Goal: Task Accomplishment & Management: Use online tool/utility

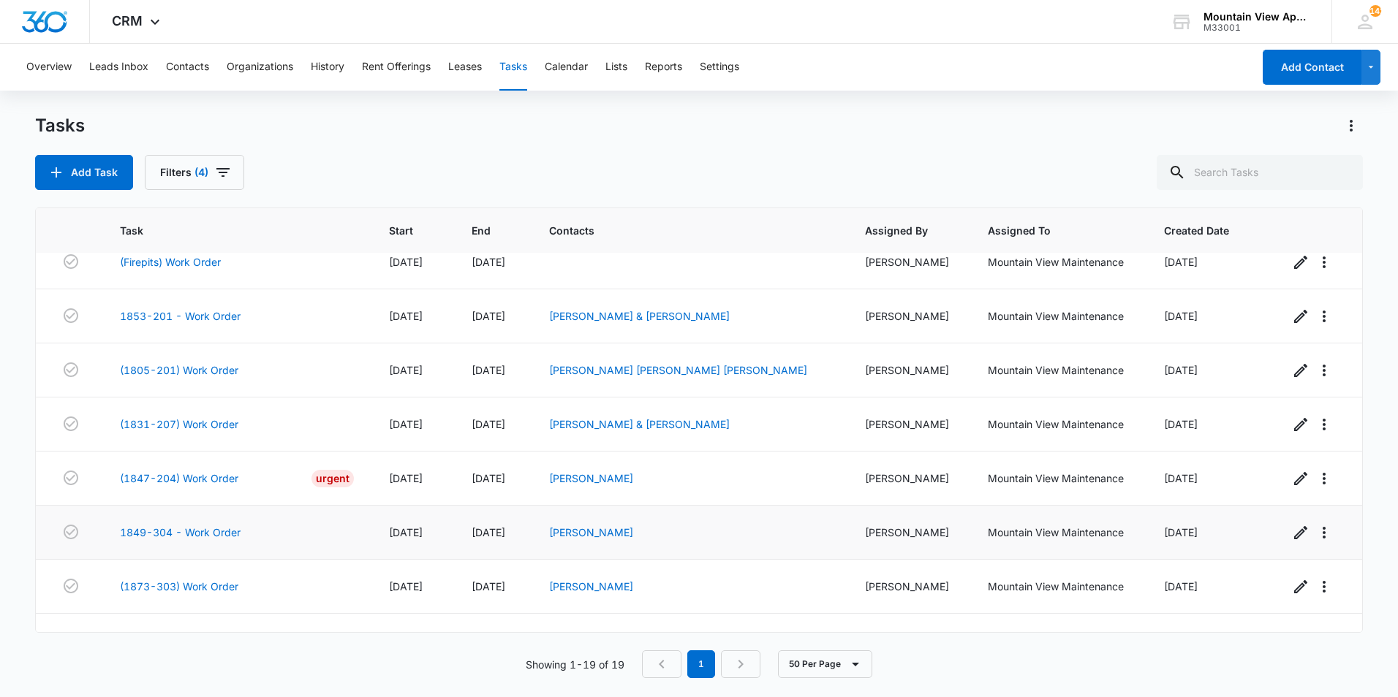
scroll to position [648, 0]
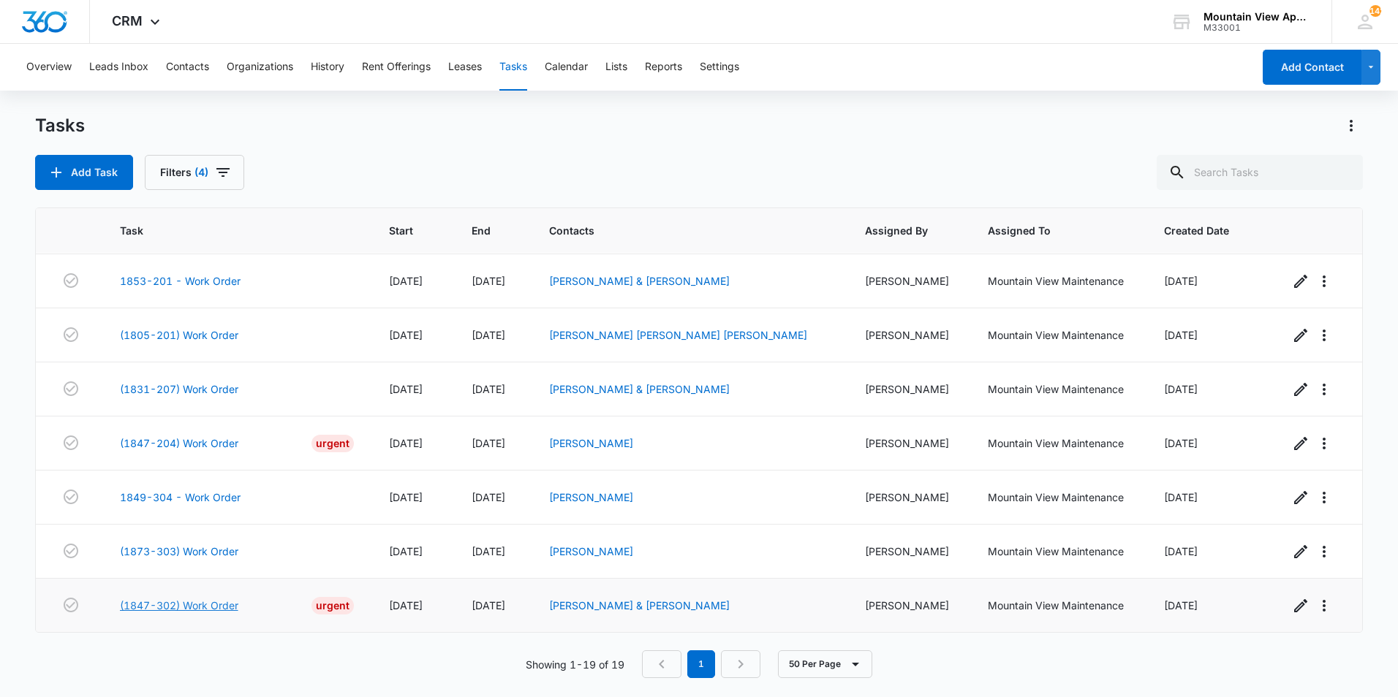
click at [193, 607] on link "(1847-302) Work Order" at bounding box center [179, 605] width 118 height 15
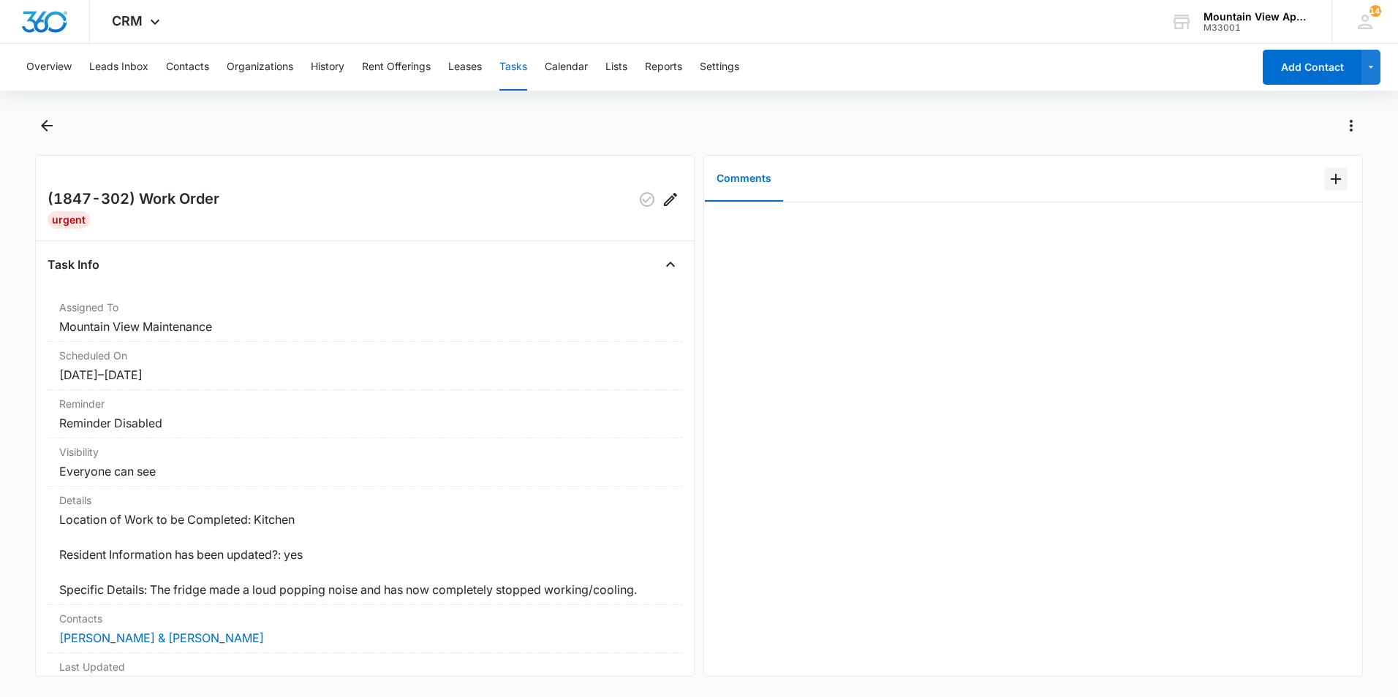
click at [1330, 179] on icon "Add Comment" at bounding box center [1335, 179] width 10 height 10
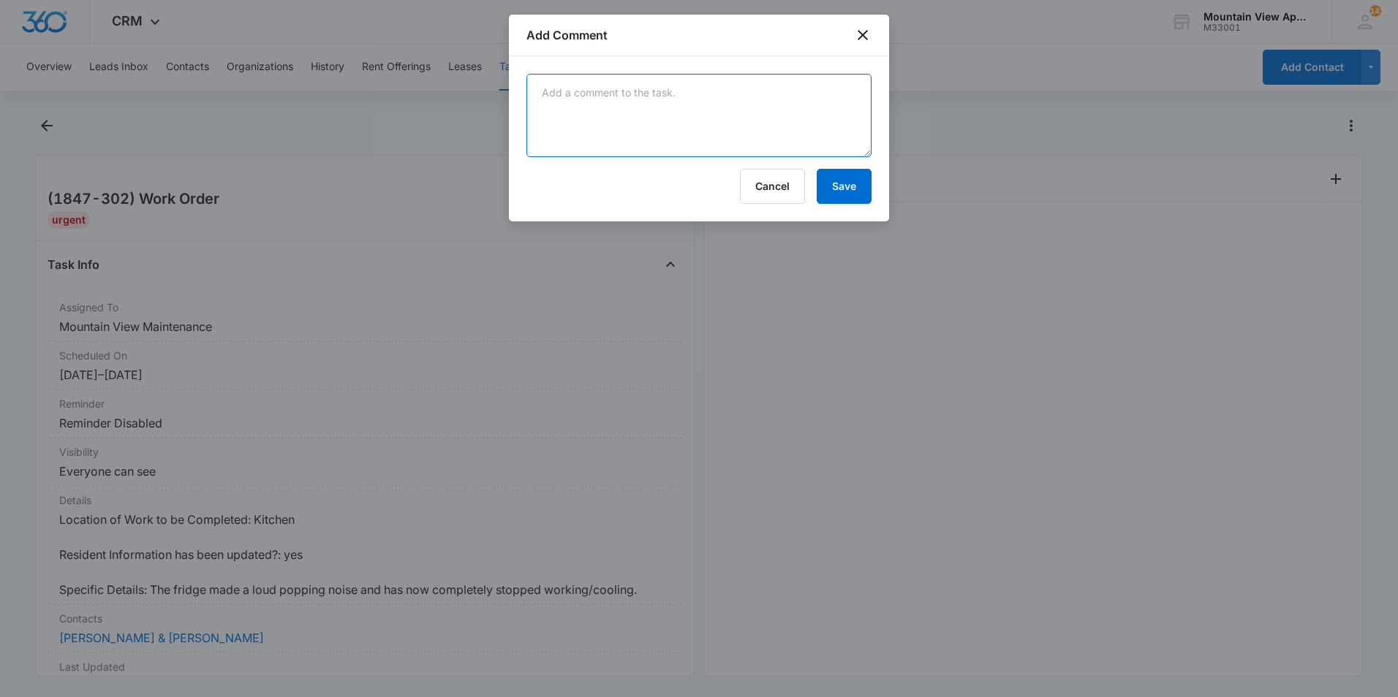
click at [776, 116] on textarea at bounding box center [698, 115] width 345 height 83
type textarea "i"
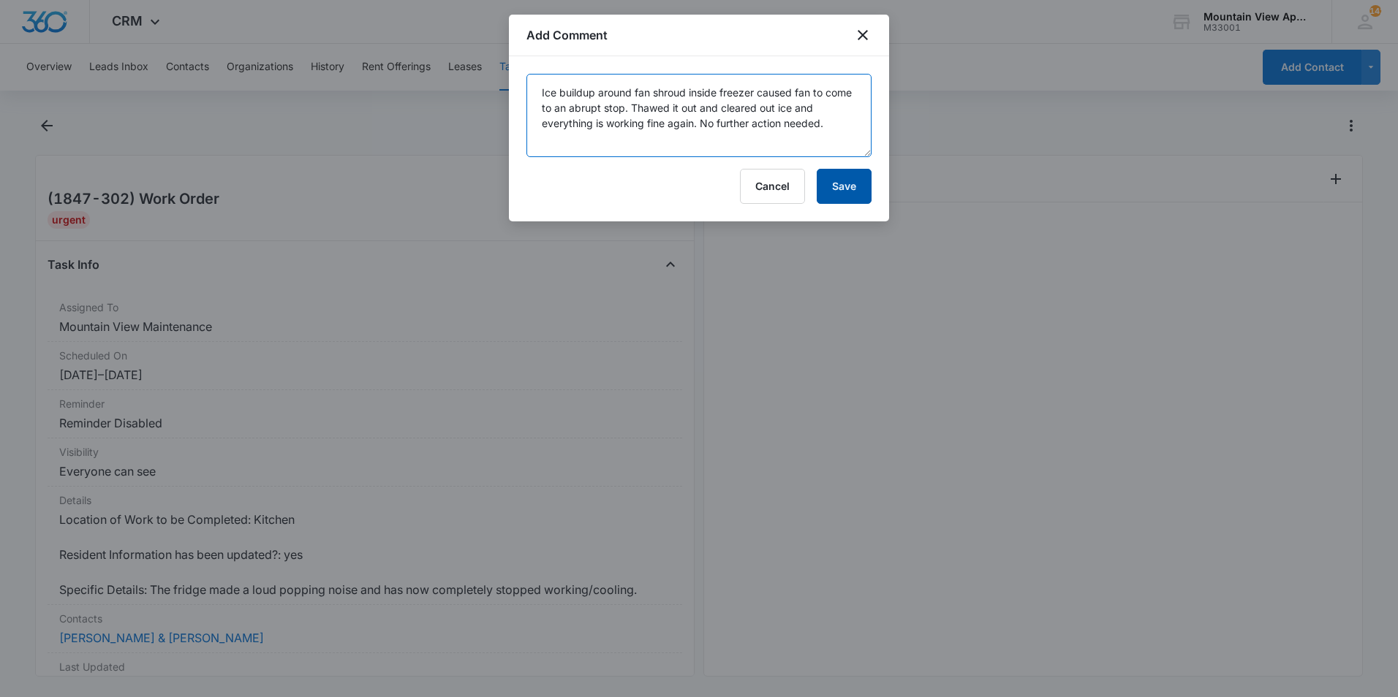
type textarea "Ice buildup around fan shroud inside freezer caused fan to come to an abrupt st…"
click at [843, 186] on button "Save" at bounding box center [844, 186] width 55 height 35
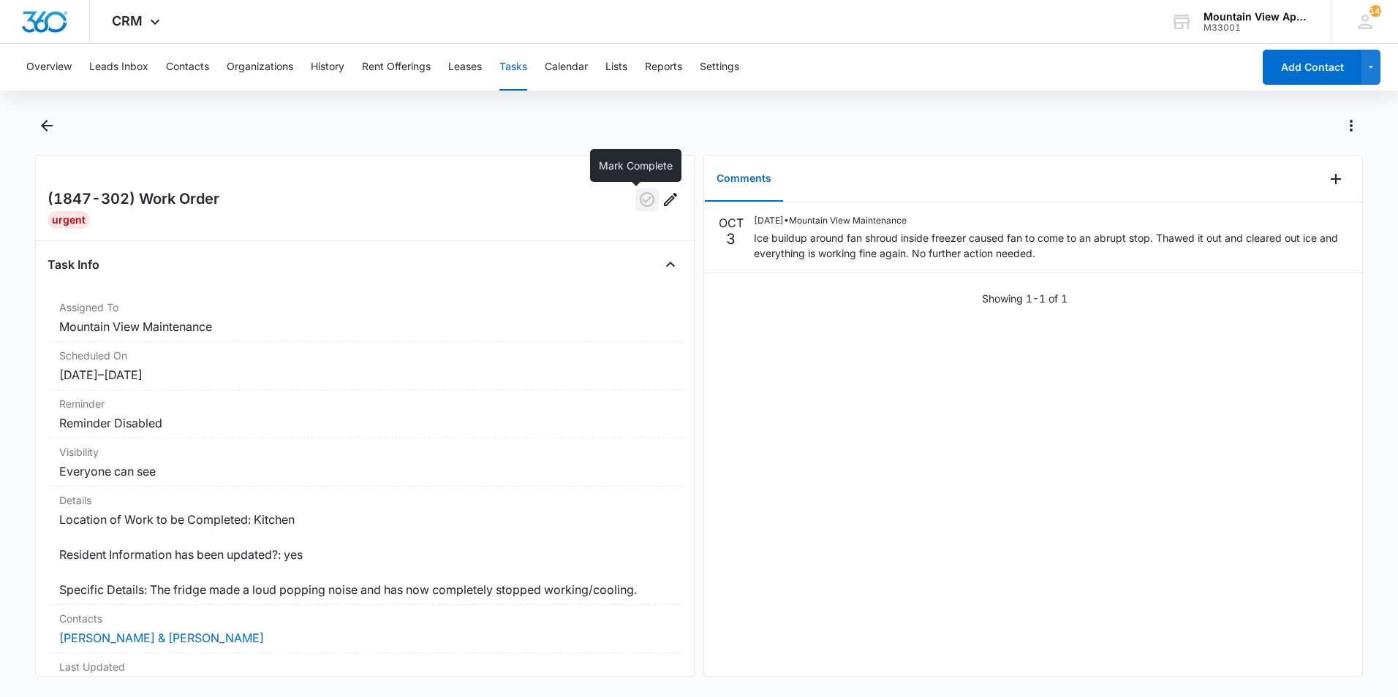
click at [638, 204] on icon "button" at bounding box center [647, 200] width 18 height 18
click at [49, 126] on icon "Back" at bounding box center [47, 126] width 12 height 12
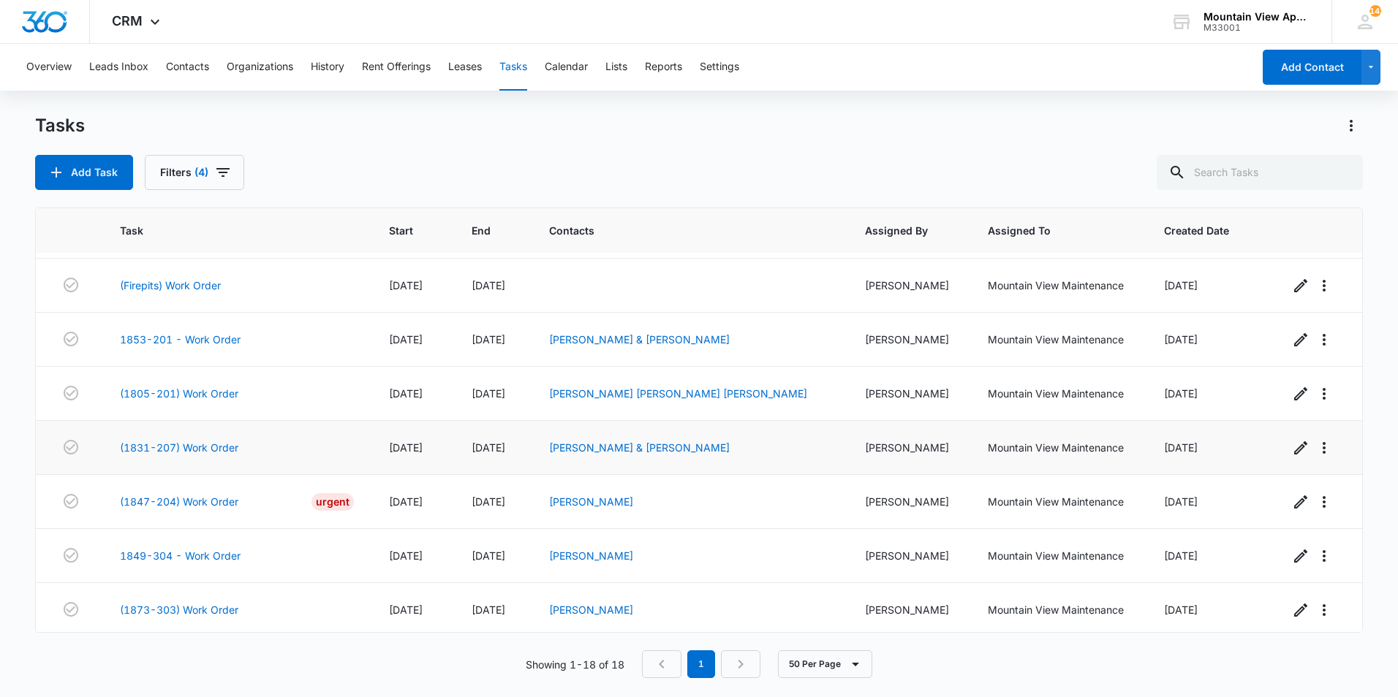
scroll to position [594, 0]
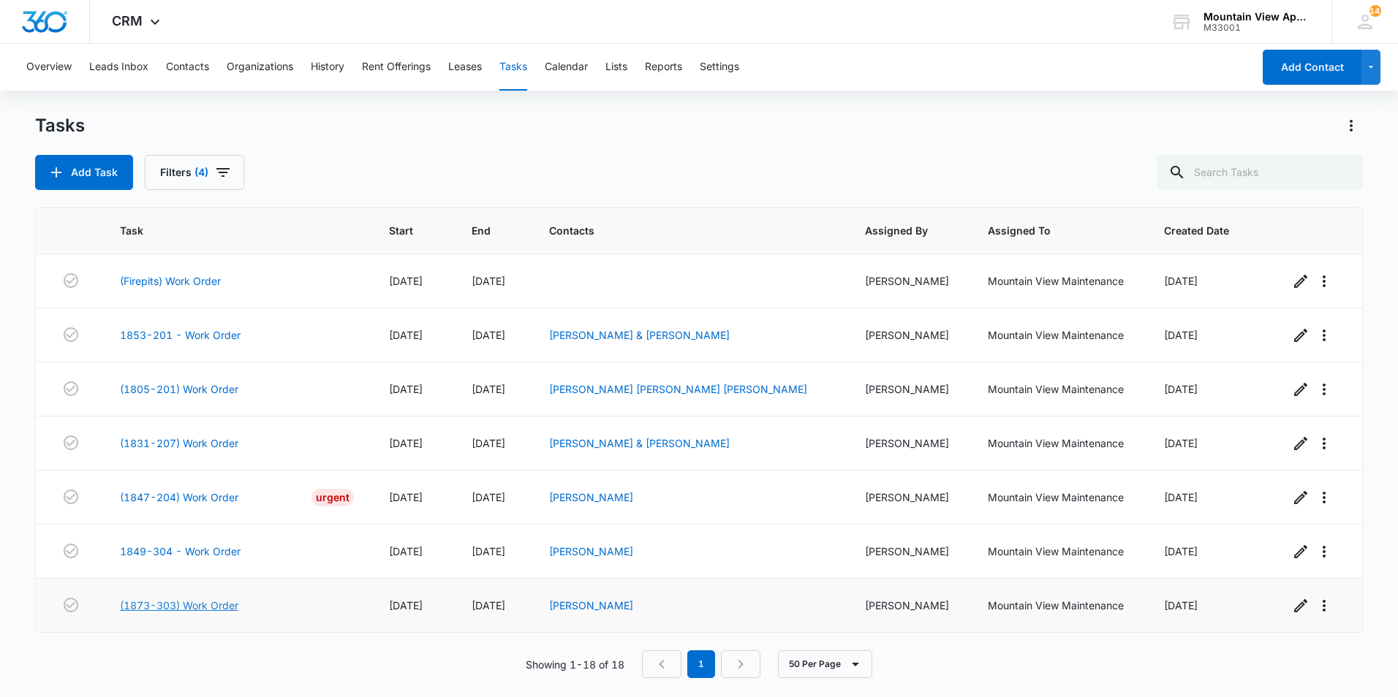
click at [202, 607] on link "(1873-303) Work Order" at bounding box center [179, 605] width 118 height 15
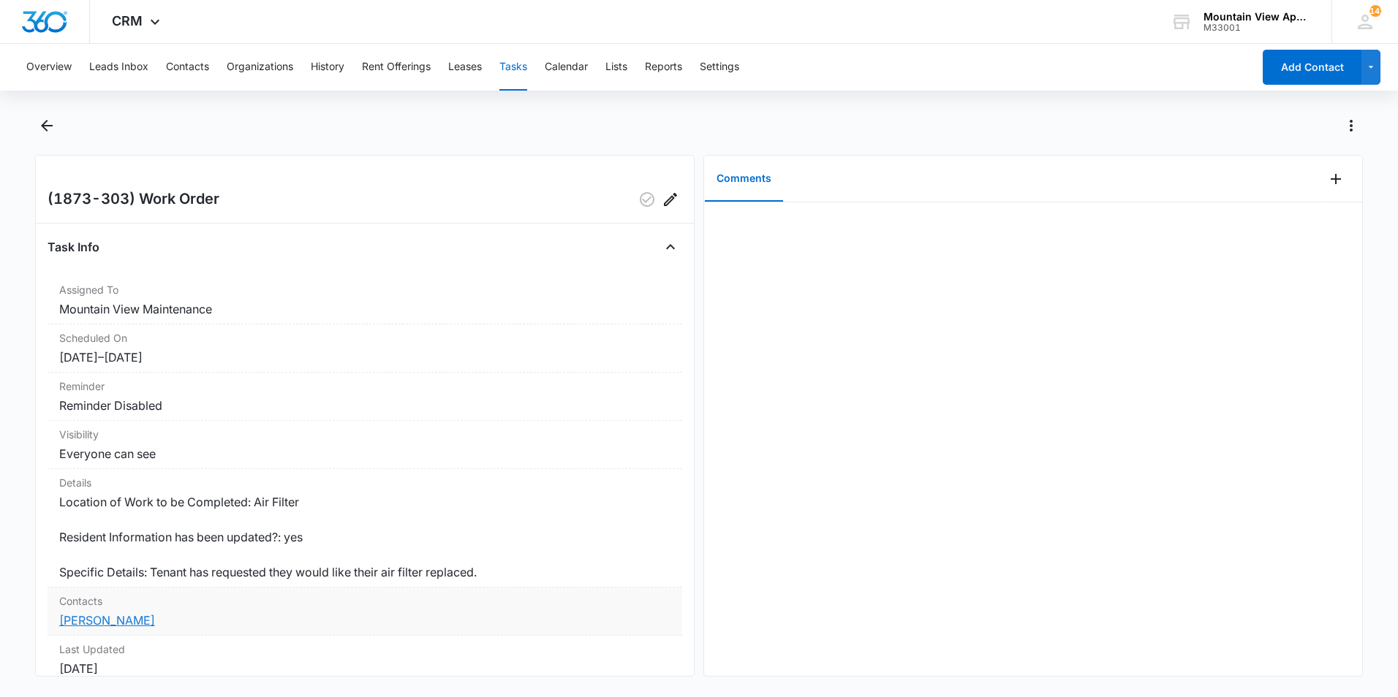
click at [129, 621] on link "[PERSON_NAME]" at bounding box center [107, 620] width 96 height 15
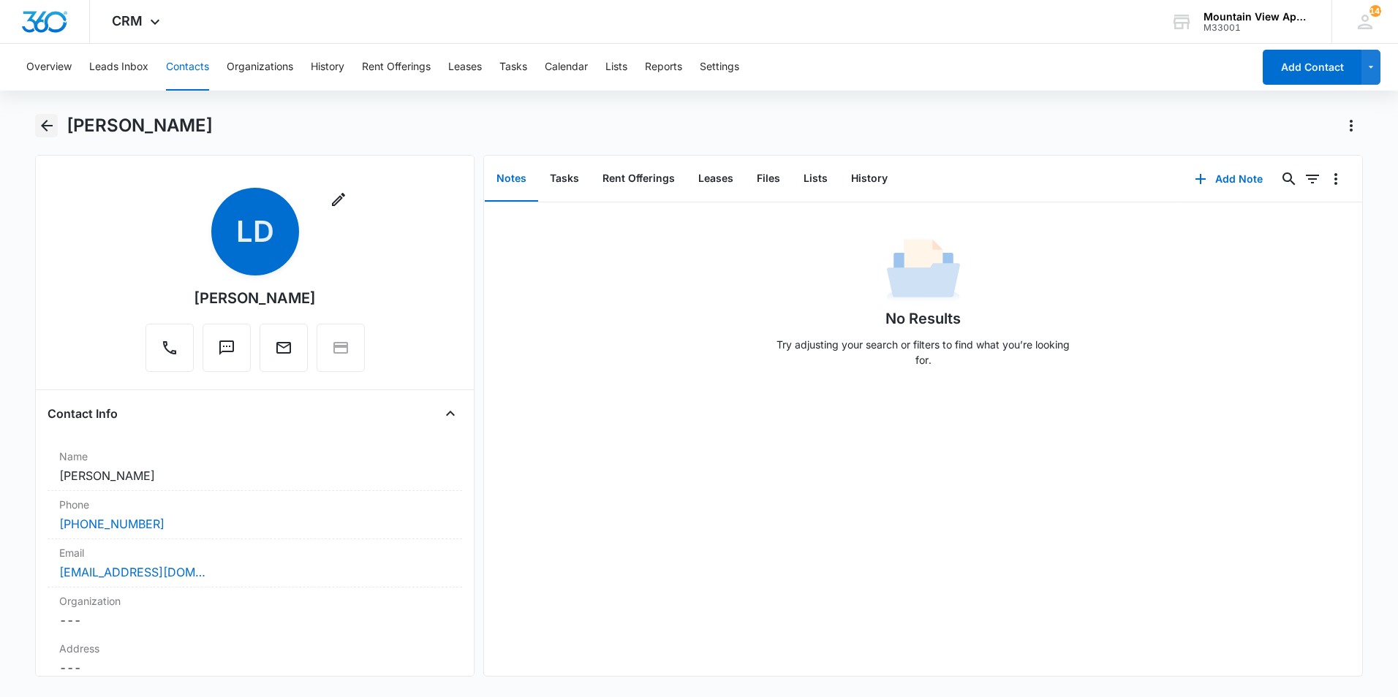
click at [46, 122] on icon "Back" at bounding box center [47, 126] width 18 height 18
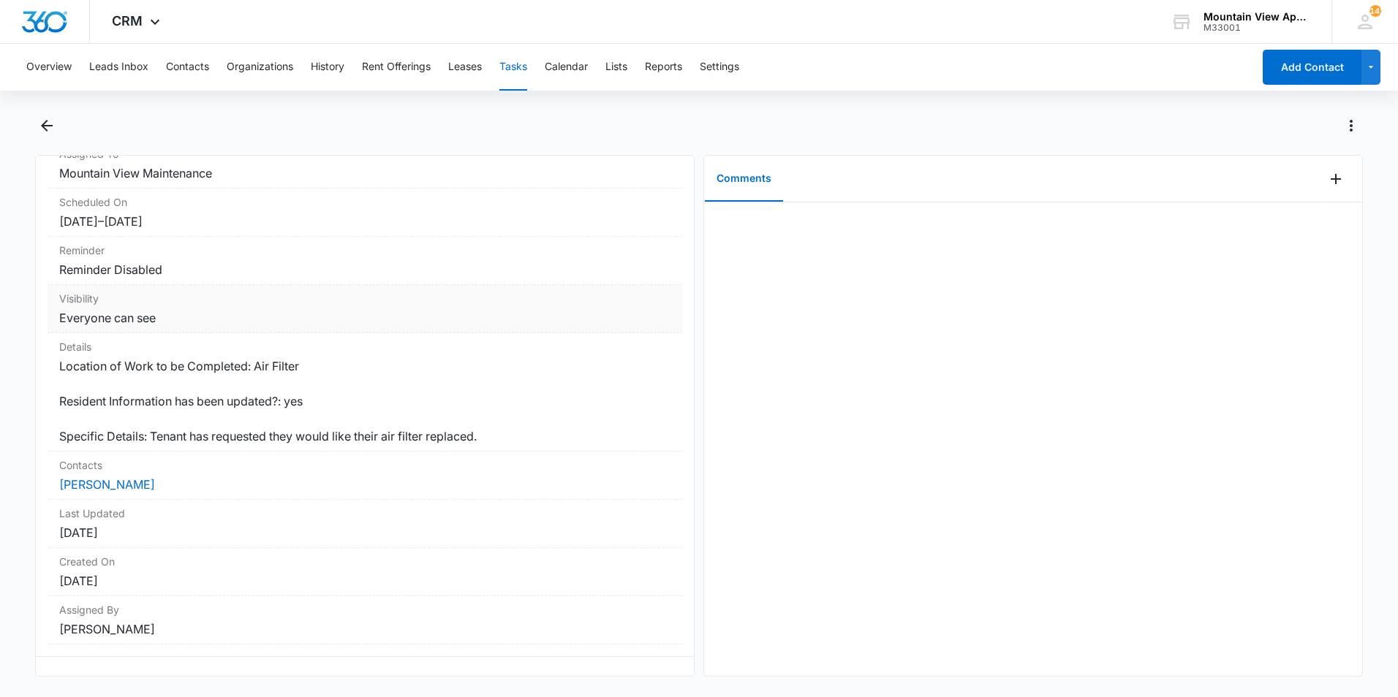
scroll to position [157, 0]
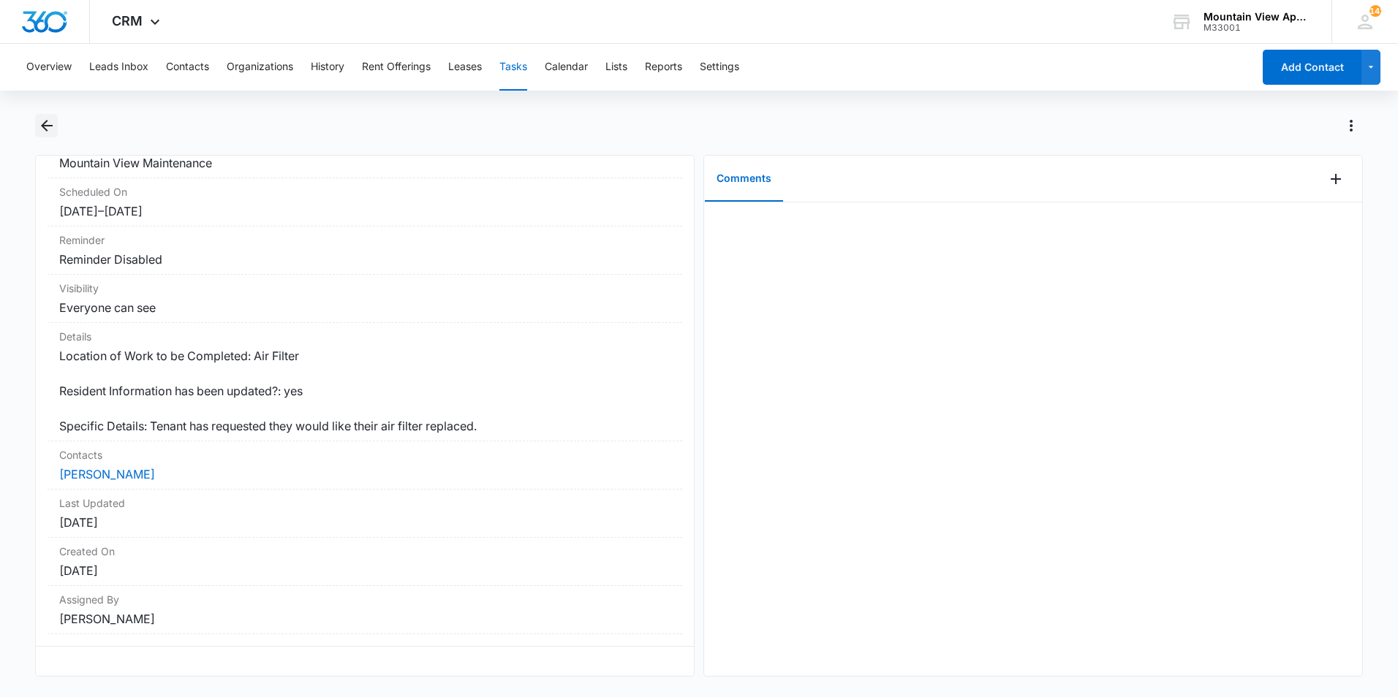
click at [46, 123] on icon "Back" at bounding box center [47, 126] width 18 height 18
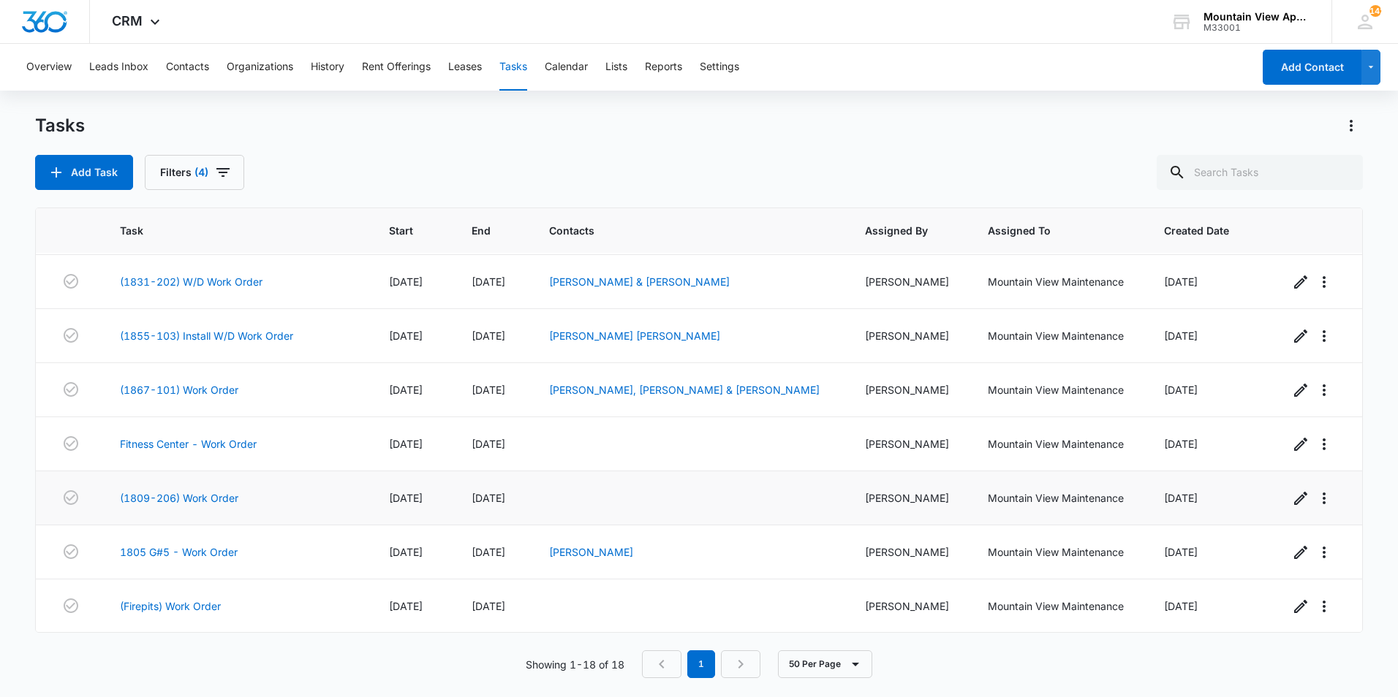
scroll to position [365, 0]
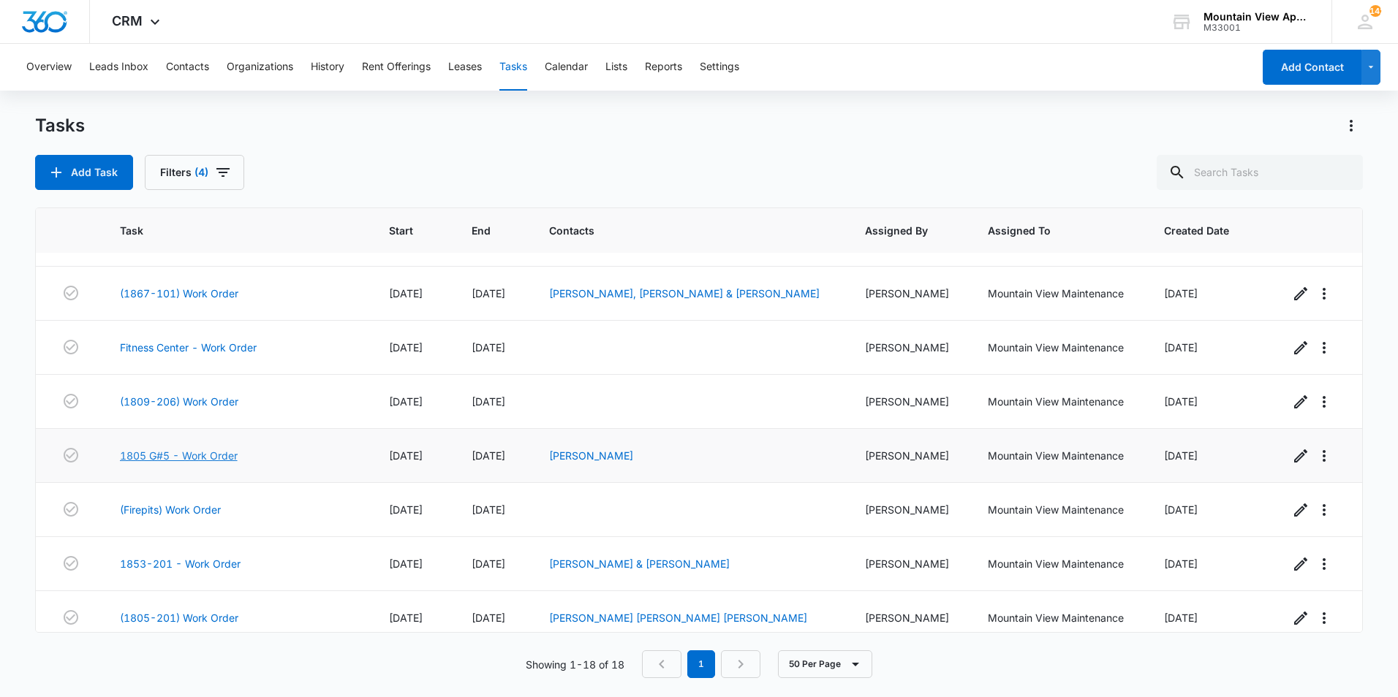
click at [220, 453] on link "1805 G#5 - Work Order" at bounding box center [179, 455] width 118 height 15
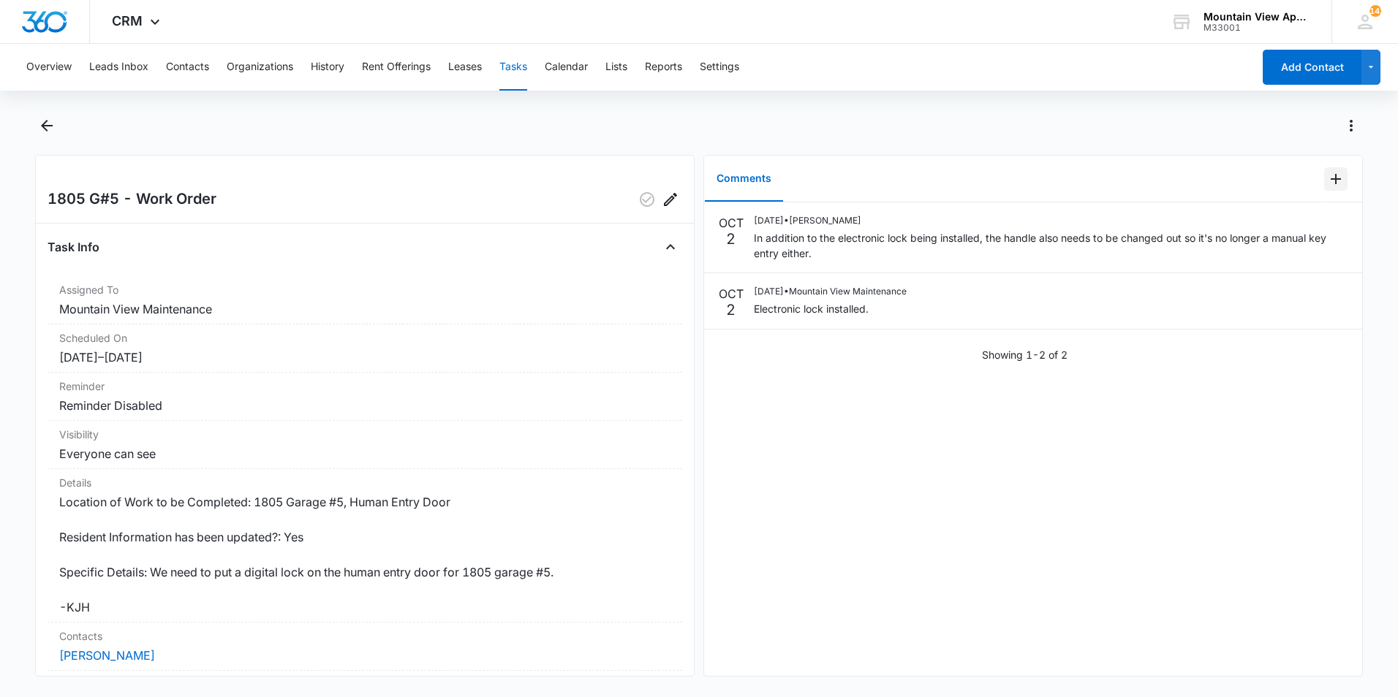
click at [1330, 178] on icon "Add Comment" at bounding box center [1335, 179] width 10 height 10
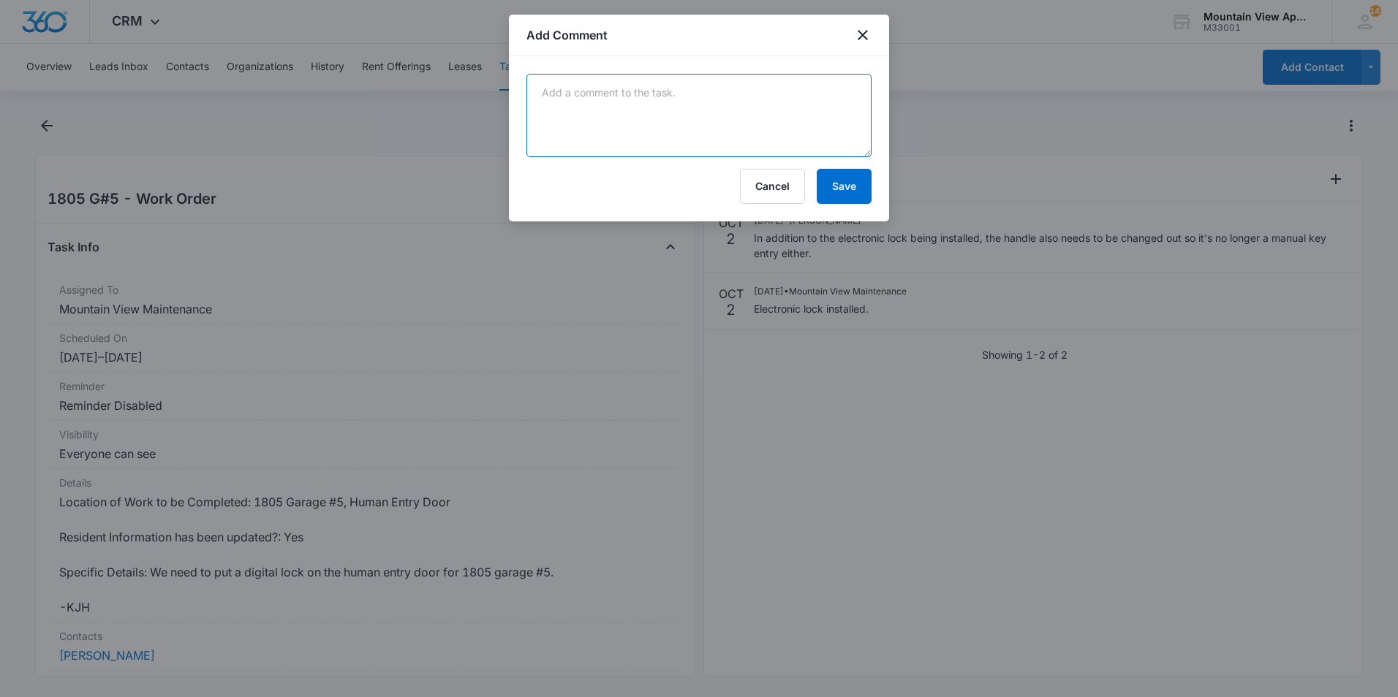
click at [792, 115] on textarea at bounding box center [698, 115] width 345 height 83
type textarea "Handle has been replaced with a passage handle."
click at [846, 190] on button "Save" at bounding box center [844, 186] width 55 height 35
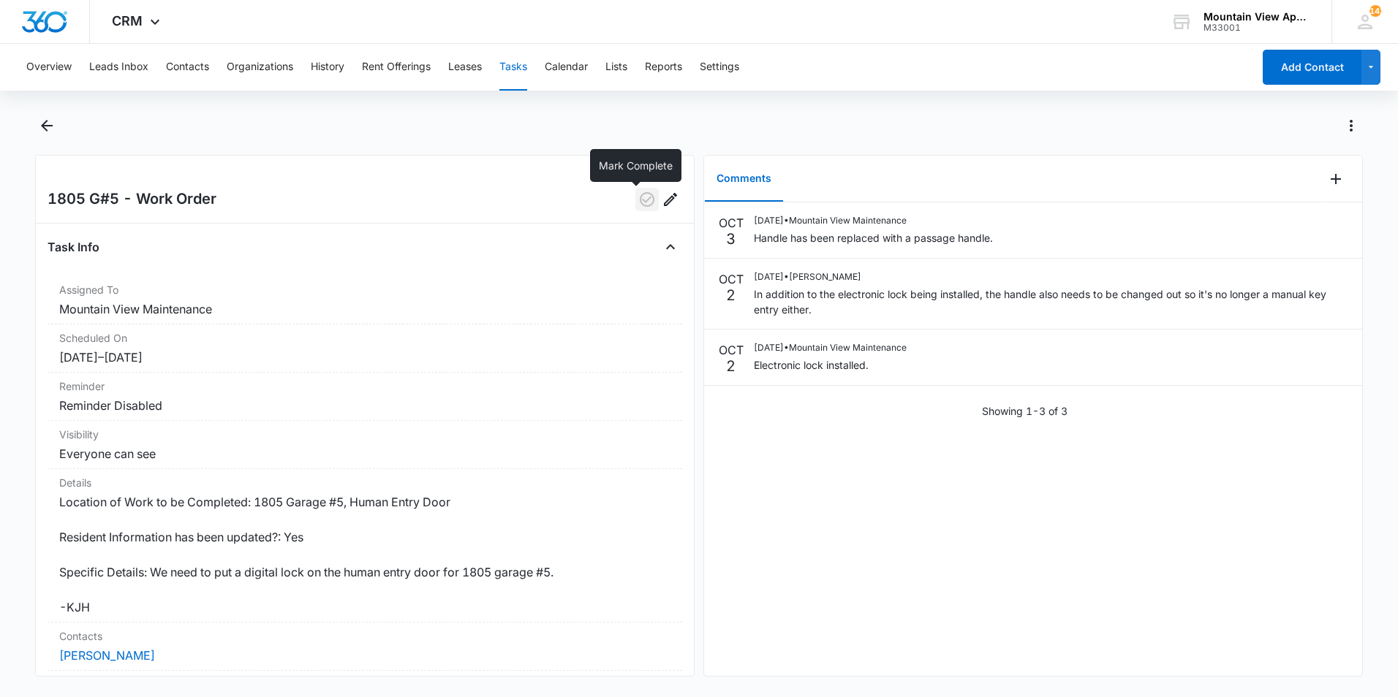
click at [640, 205] on icon "button" at bounding box center [647, 199] width 15 height 15
click at [45, 128] on icon "Back" at bounding box center [47, 126] width 12 height 12
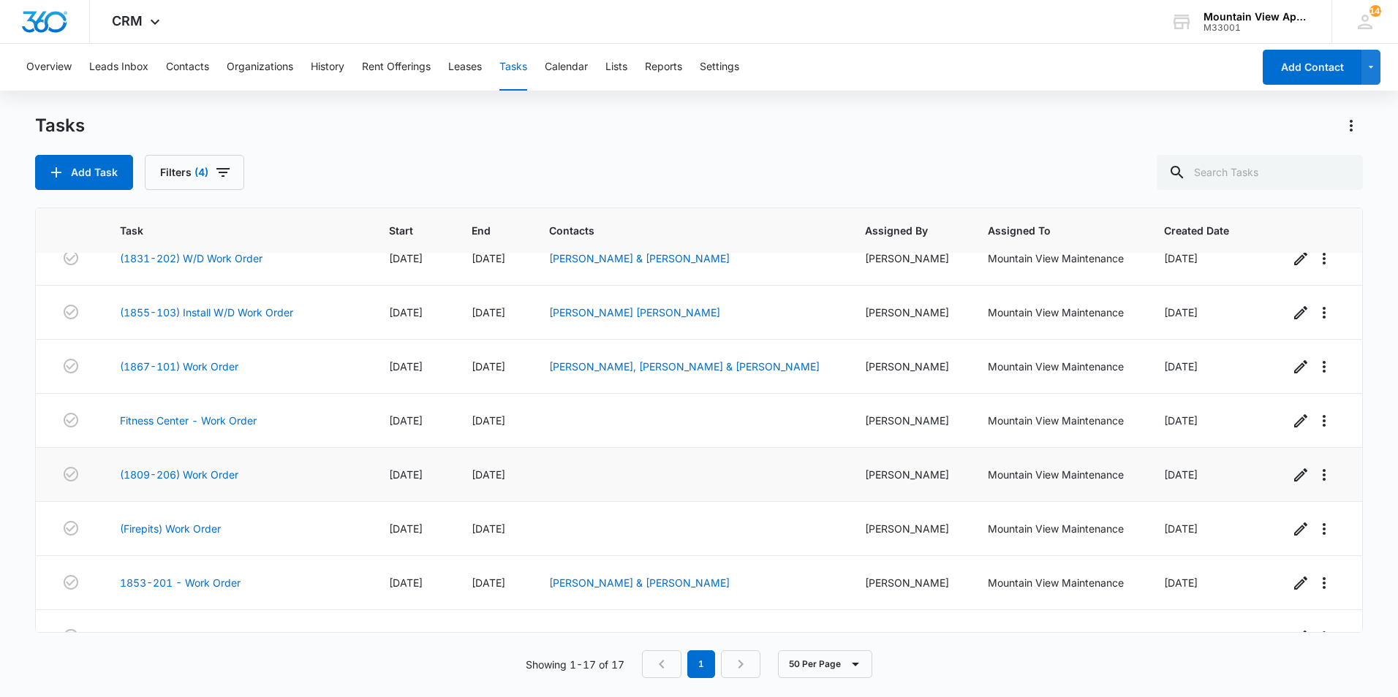
scroll to position [365, 0]
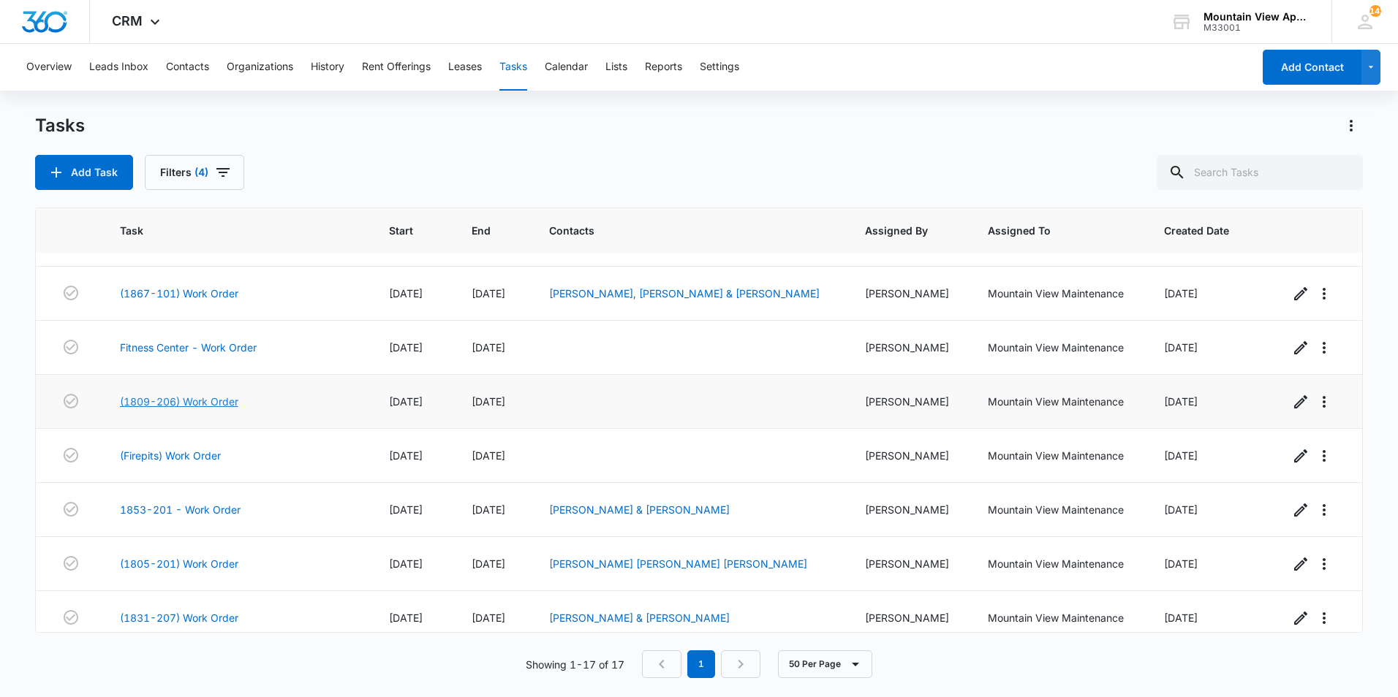
click at [209, 400] on link "(1809-206) Work Order" at bounding box center [179, 401] width 118 height 15
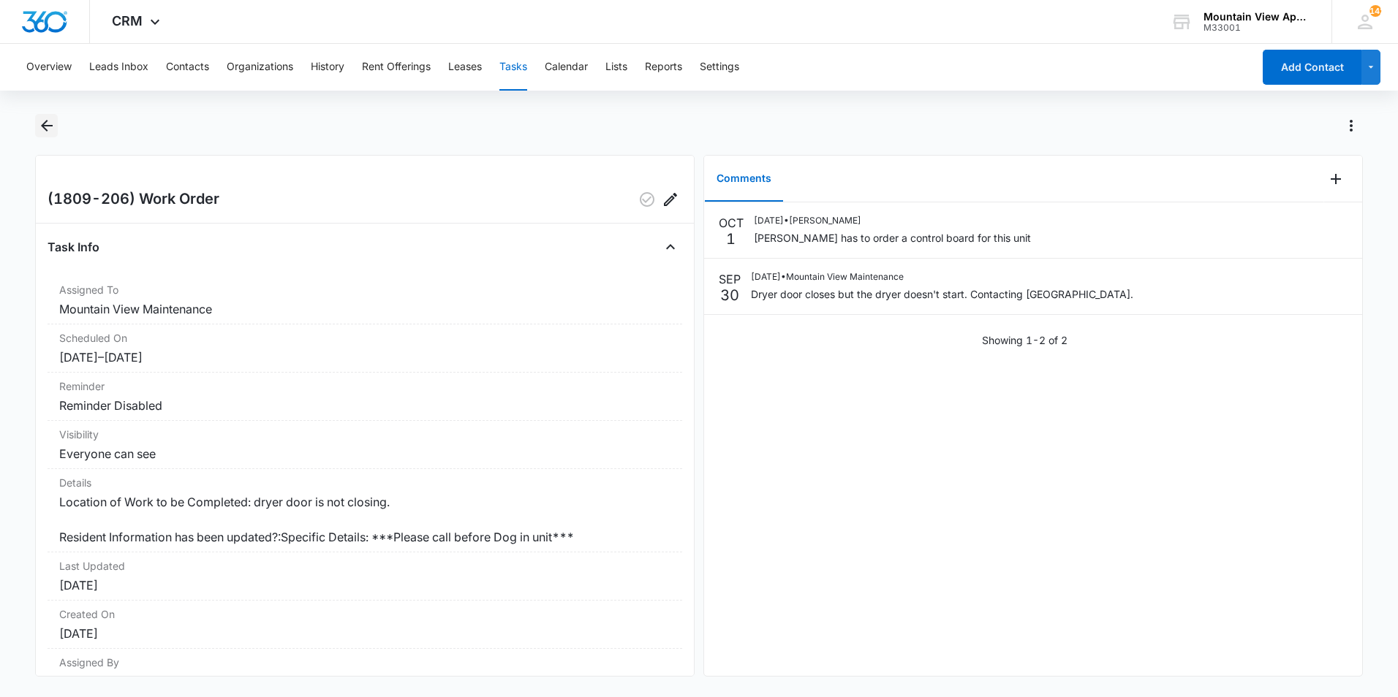
click at [45, 126] on icon "Back" at bounding box center [47, 126] width 12 height 12
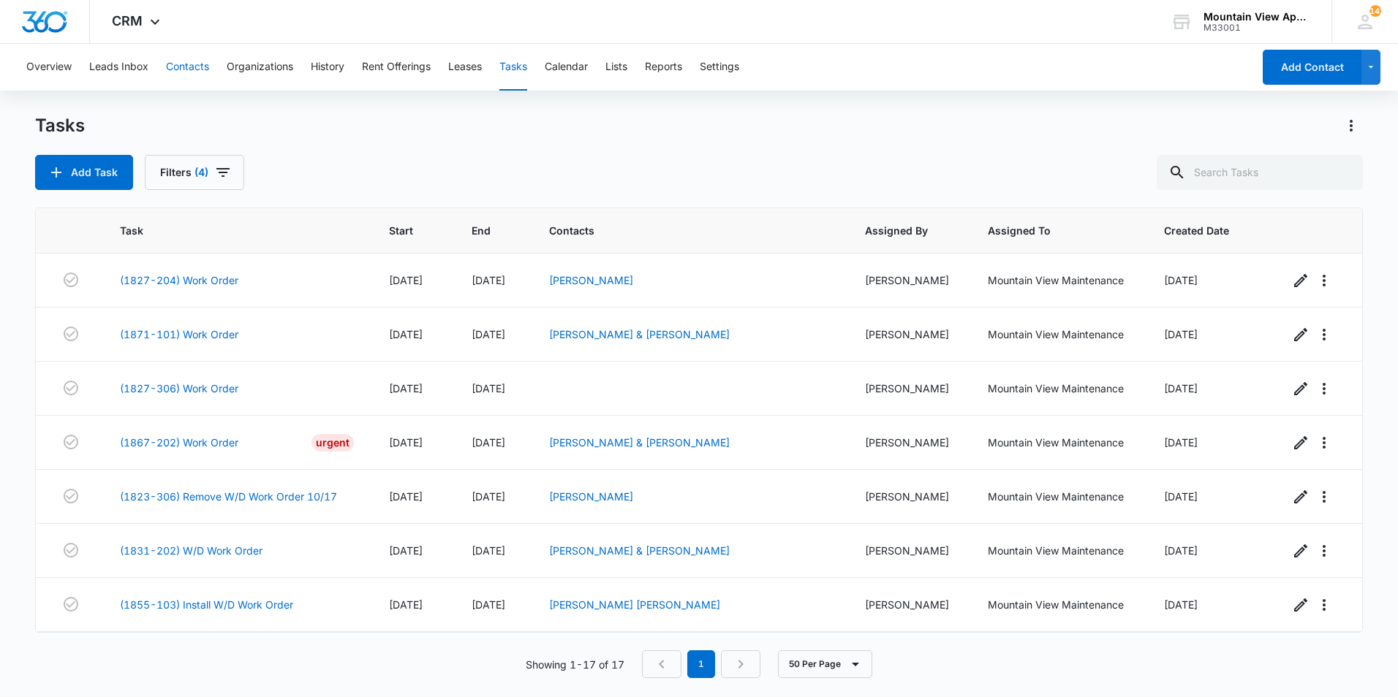
click at [175, 69] on button "Contacts" at bounding box center [187, 67] width 43 height 47
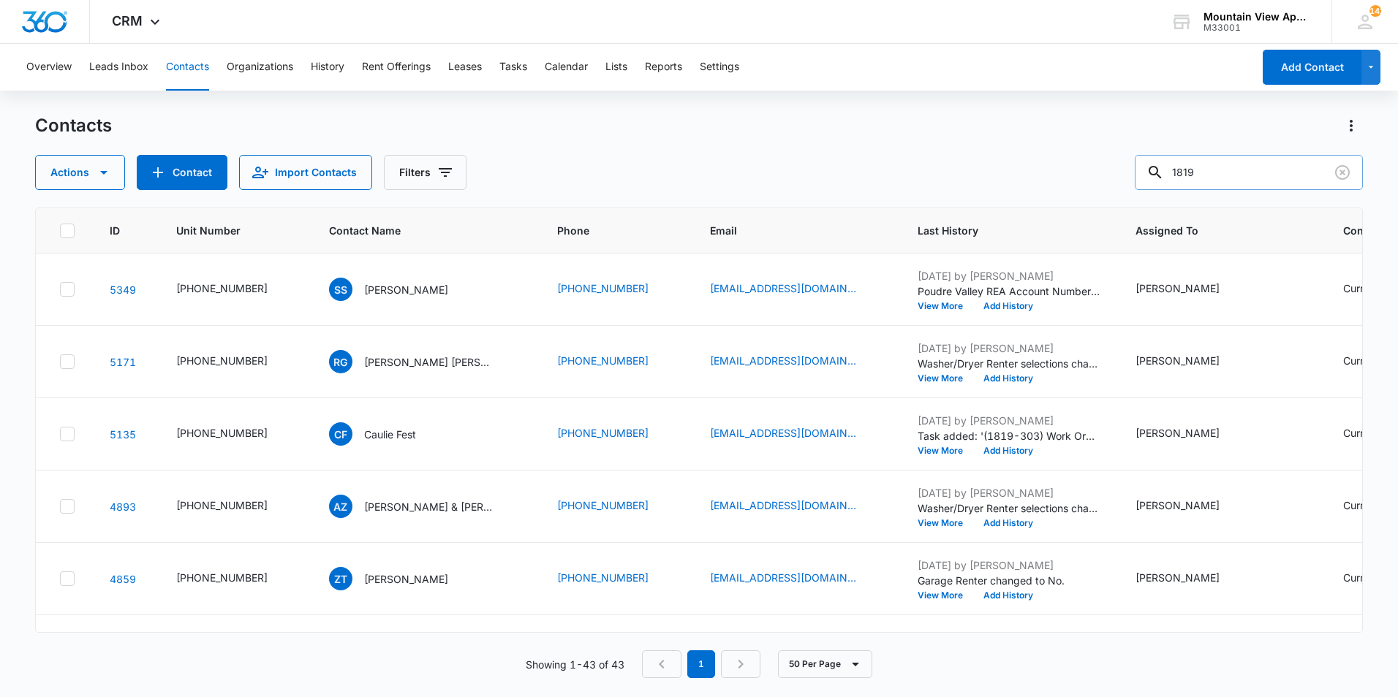
click at [1214, 175] on input "1819" at bounding box center [1249, 172] width 228 height 35
type input "1809"
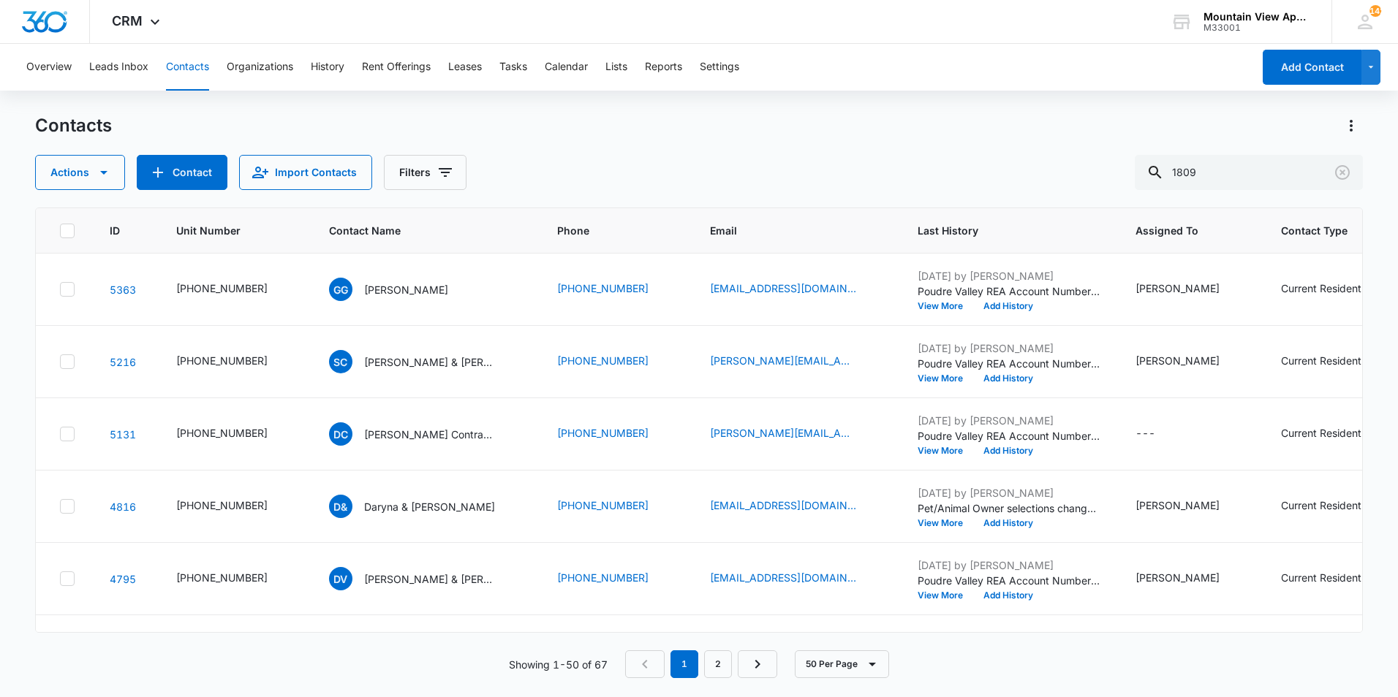
click at [971, 159] on div "Actions Contact Import Contacts Filters 1809" at bounding box center [698, 172] width 1327 height 35
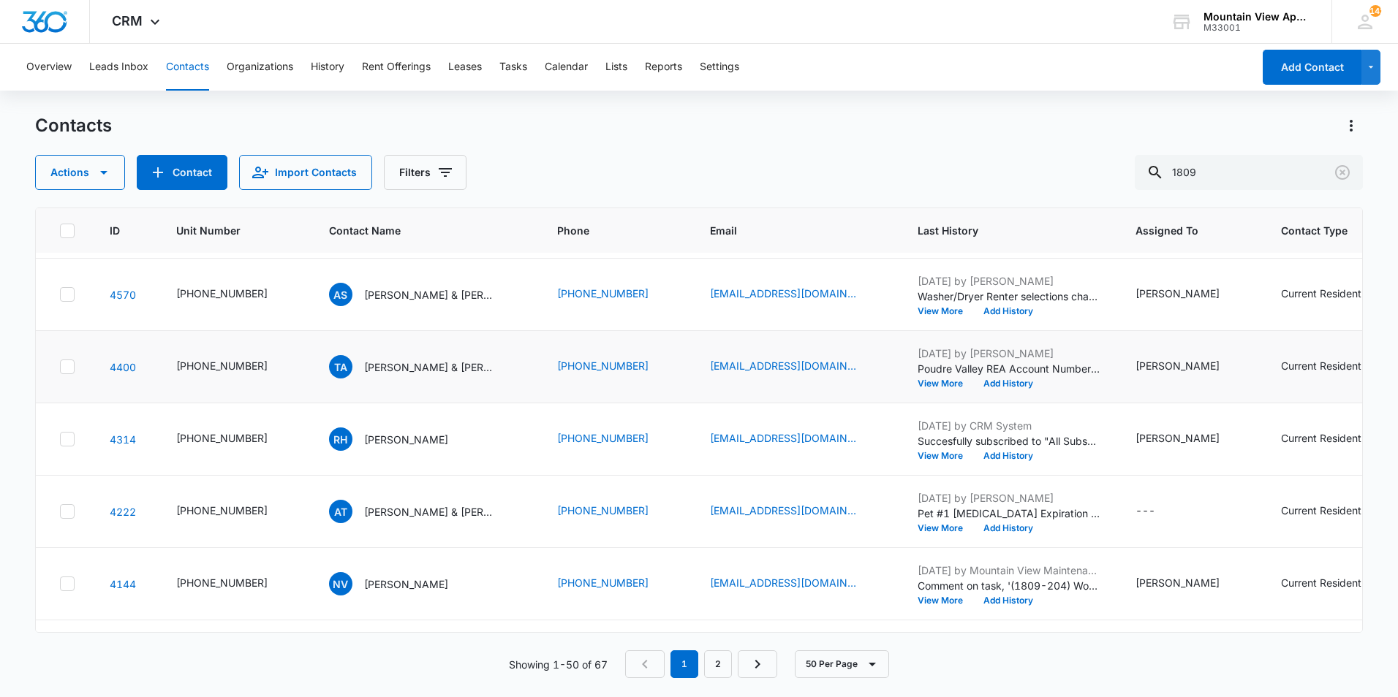
scroll to position [365, 0]
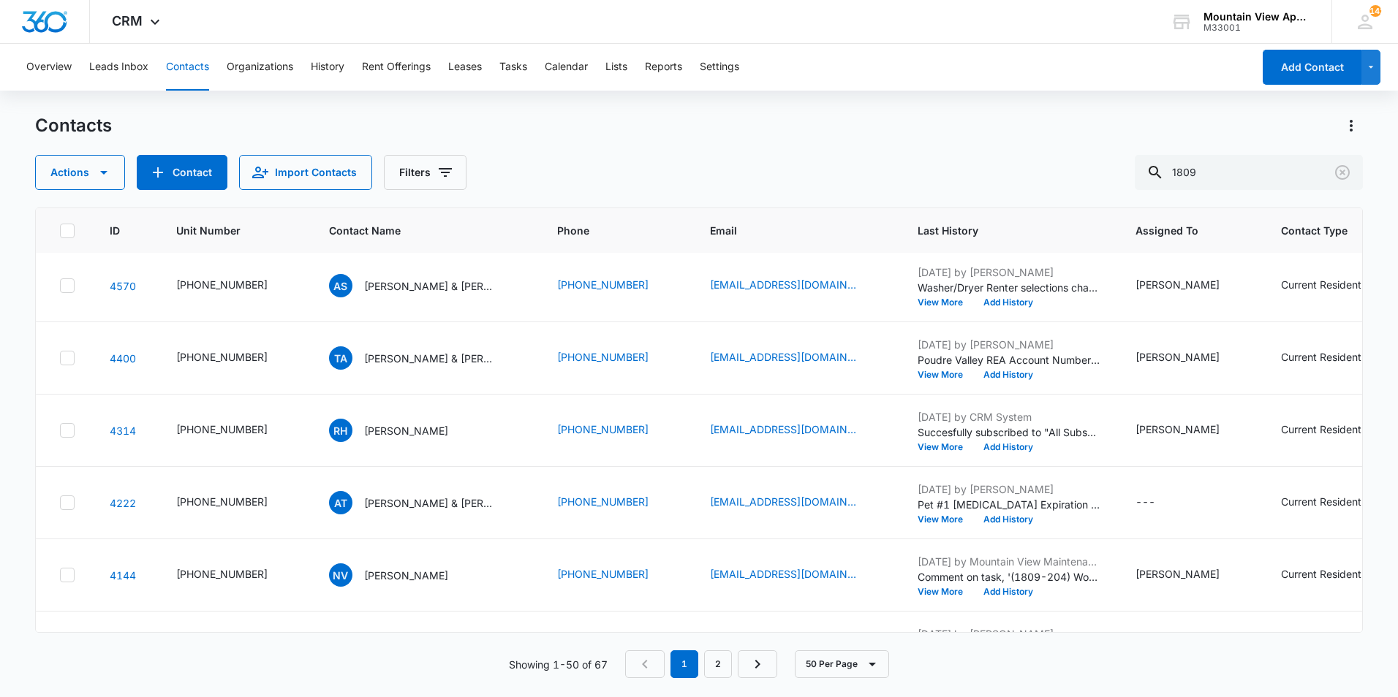
click at [20, 500] on main "Contacts Actions Contact Import Contacts Filters 1809 ID Unit Number Contact Na…" at bounding box center [699, 405] width 1398 height 582
click at [514, 67] on button "Tasks" at bounding box center [513, 67] width 28 height 47
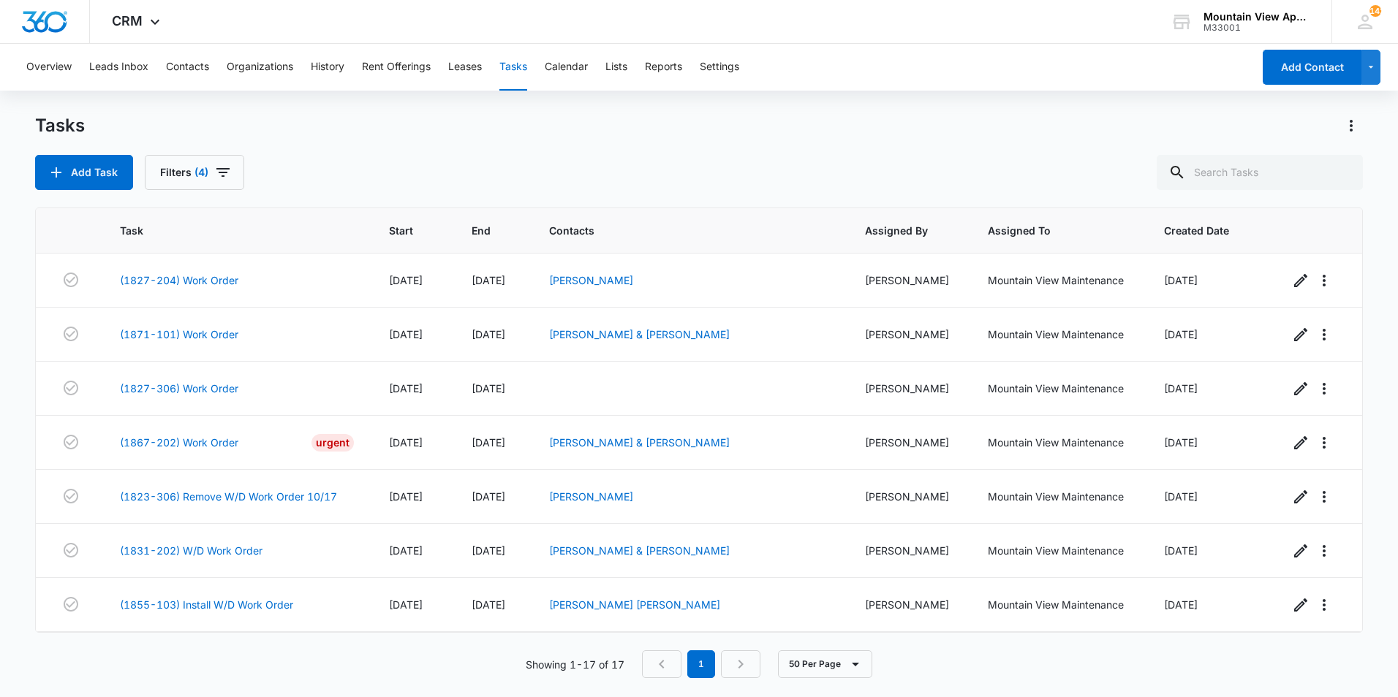
click at [534, 173] on div "Add Task Filters (4)" at bounding box center [698, 172] width 1327 height 35
click at [531, 173] on div "Add Task Filters (4)" at bounding box center [698, 172] width 1327 height 35
click at [577, 175] on div "Add Task Filters (4)" at bounding box center [698, 172] width 1327 height 35
click at [588, 186] on div "Add Task Filters (4)" at bounding box center [698, 172] width 1327 height 35
click at [591, 188] on div "Add Task Filters (4)" at bounding box center [698, 172] width 1327 height 35
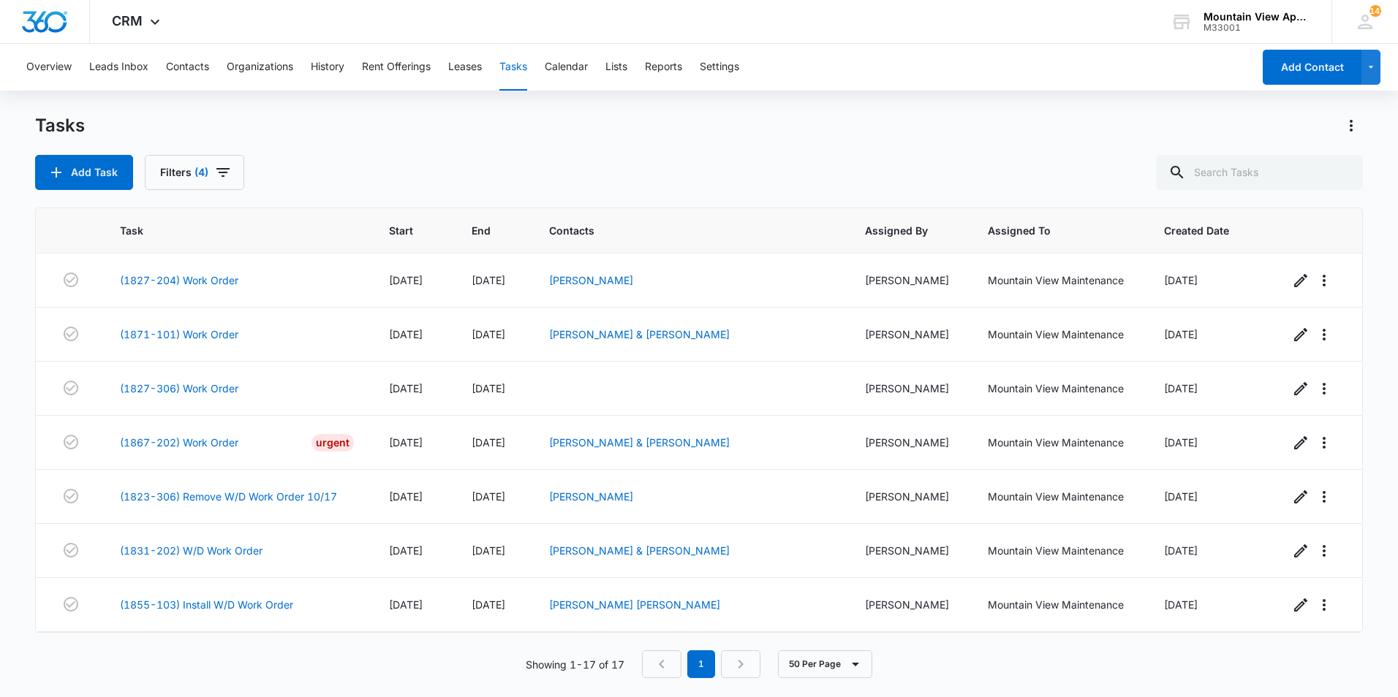
click at [583, 189] on div "Add Task Filters (4)" at bounding box center [698, 172] width 1327 height 35
click at [582, 187] on div "Add Task Filters (4)" at bounding box center [698, 172] width 1327 height 35
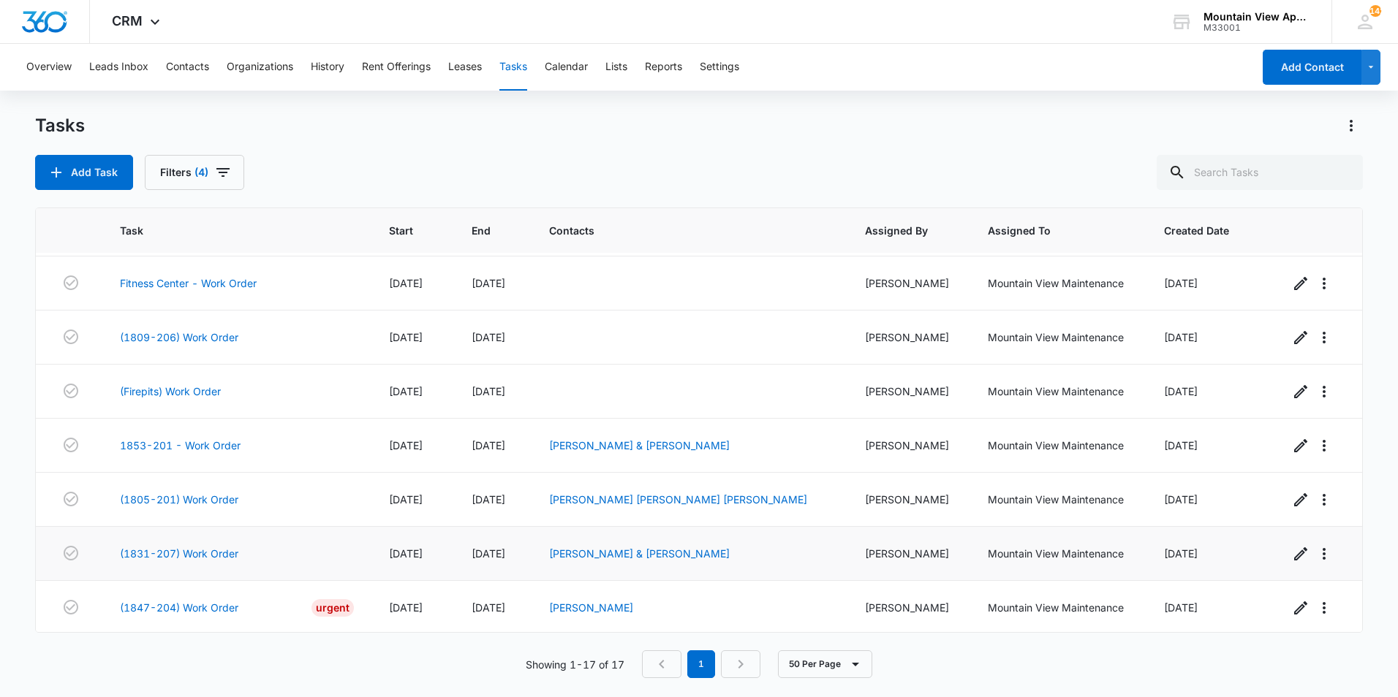
scroll to position [394, 0]
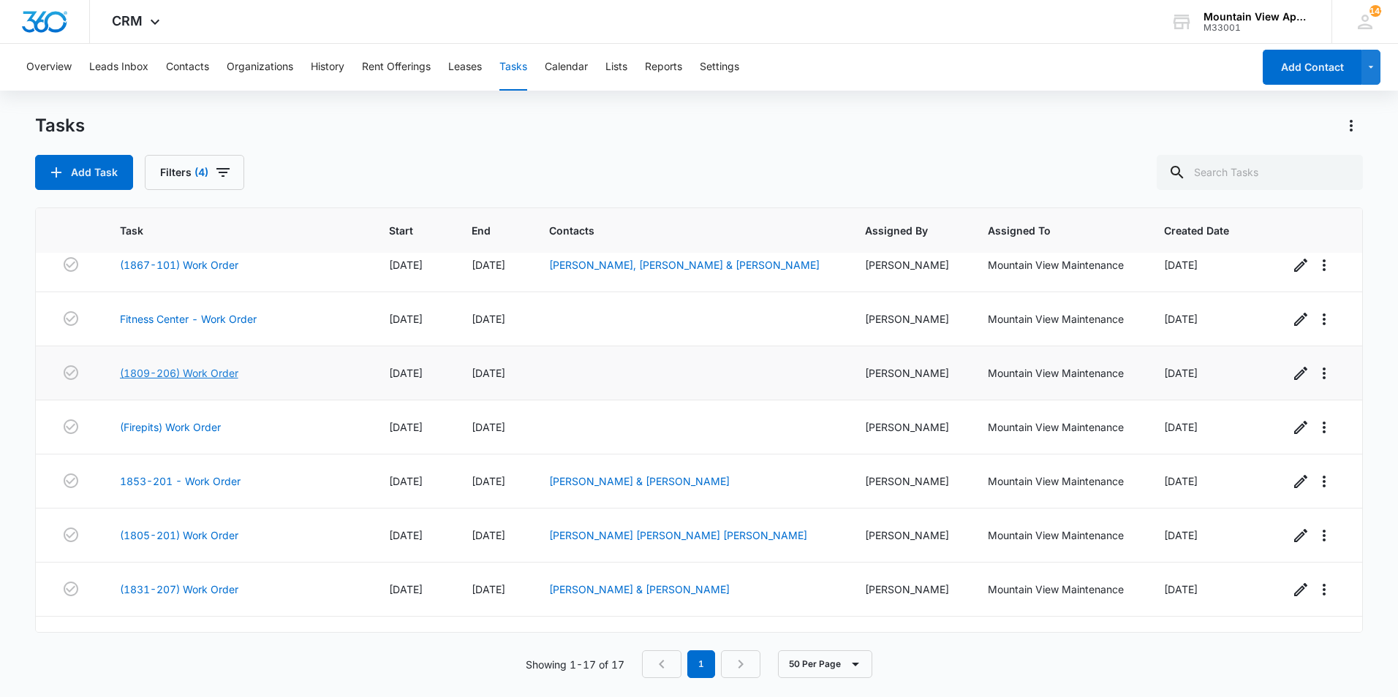
click at [205, 370] on link "(1809-206) Work Order" at bounding box center [179, 372] width 118 height 15
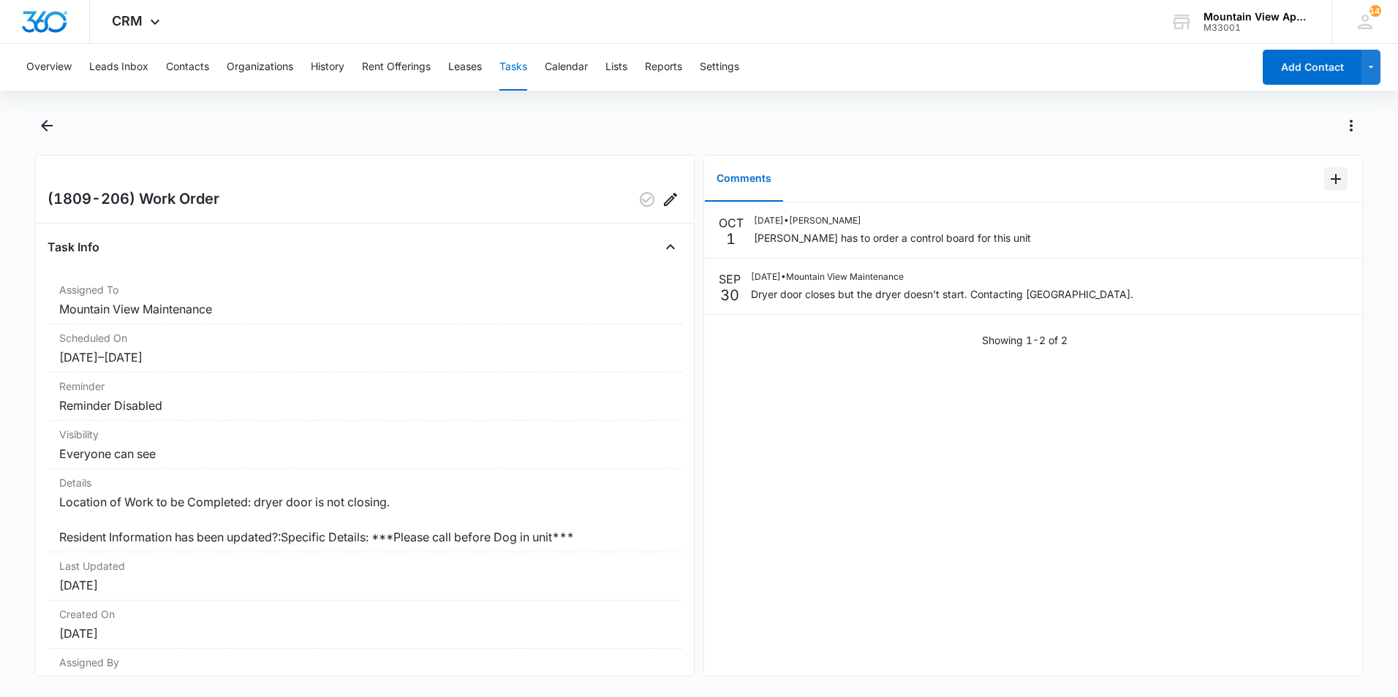
click at [1327, 183] on icon "Add Comment" at bounding box center [1336, 179] width 18 height 18
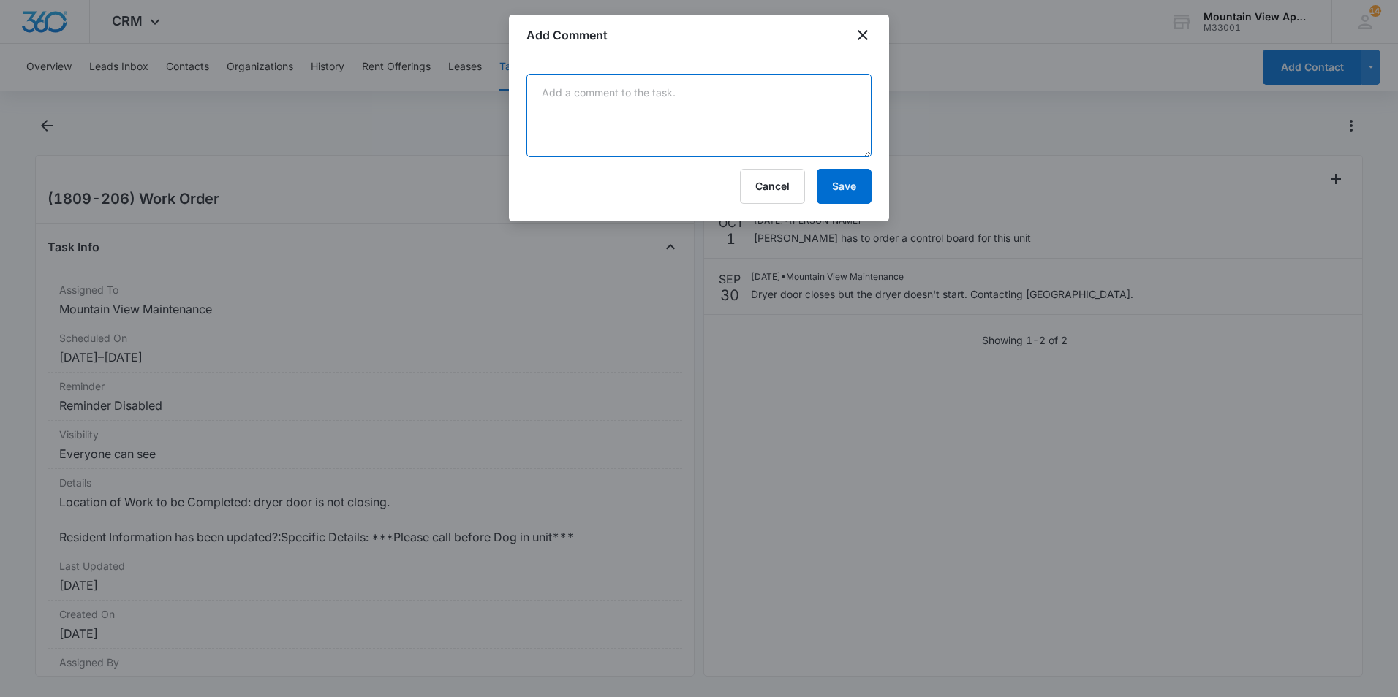
click at [763, 122] on textarea at bounding box center [698, 115] width 345 height 83
type textarea "Dryer has been repaired. Tenant will follow up as needed."
click at [848, 187] on button "Save" at bounding box center [844, 186] width 55 height 35
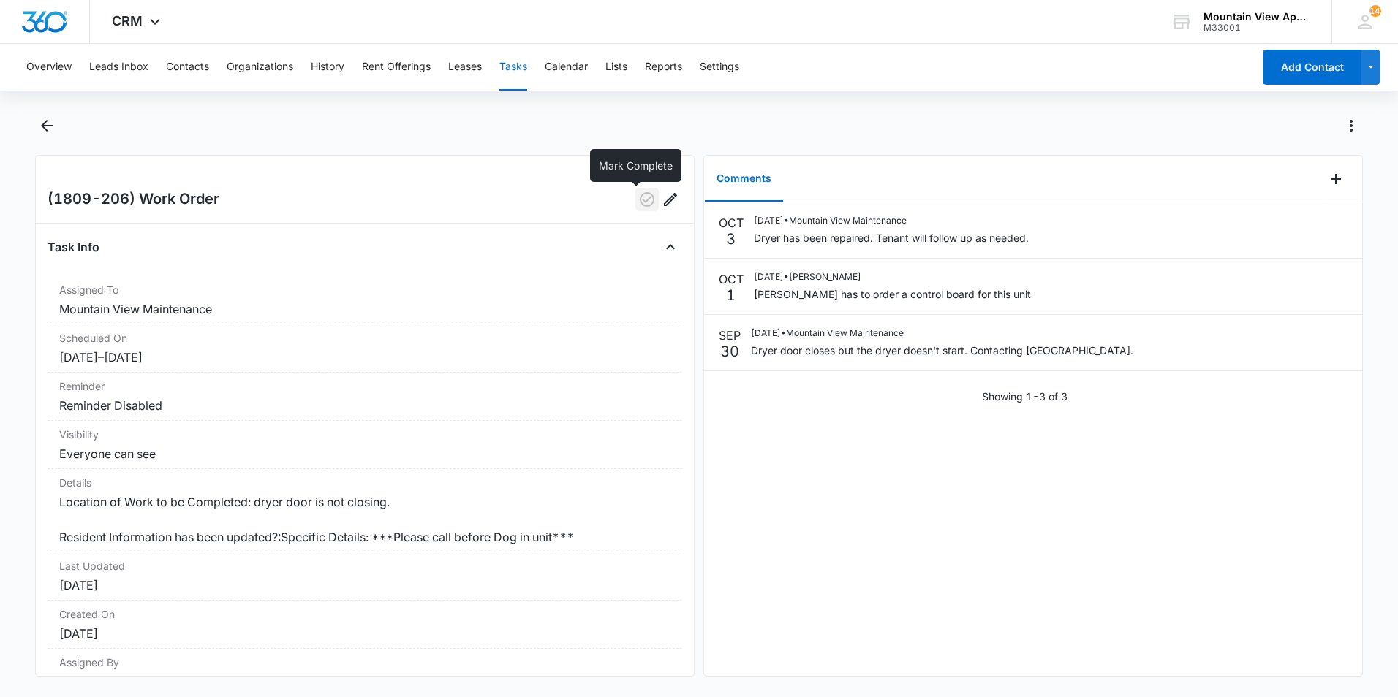
click at [638, 200] on icon "button" at bounding box center [647, 200] width 18 height 18
click at [46, 128] on icon "Back" at bounding box center [47, 126] width 18 height 18
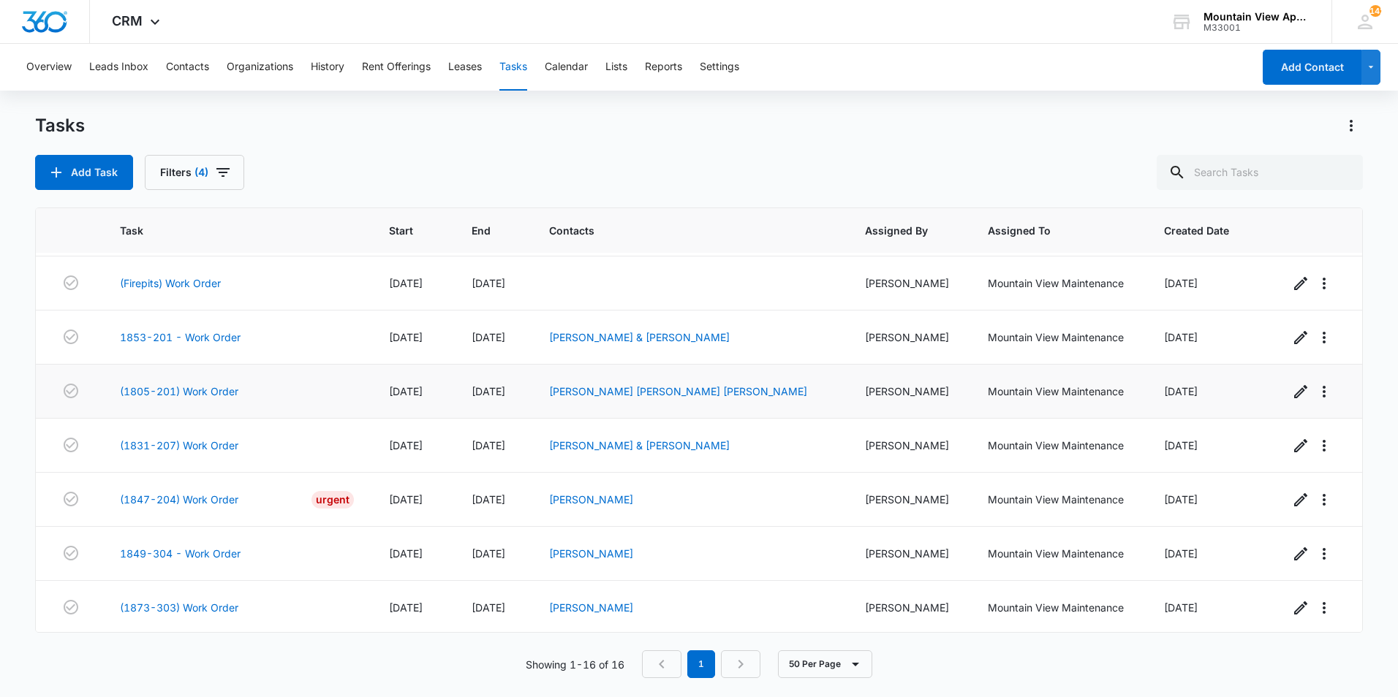
scroll to position [486, 0]
click at [23, 497] on main "Tasks Add Task Filters (4) Task Start End Contacts Assigned By Assigned To Crea…" at bounding box center [699, 405] width 1398 height 582
click at [20, 496] on main "Tasks Add Task Filters (4) Task Start End Contacts Assigned By Assigned To Crea…" at bounding box center [699, 405] width 1398 height 582
click at [17, 450] on main "Tasks Add Task Filters (4) Task Start End Contacts Assigned By Assigned To Crea…" at bounding box center [699, 405] width 1398 height 582
click at [21, 506] on main "Tasks Add Task Filters (4) Task Start End Contacts Assigned By Assigned To Crea…" at bounding box center [699, 405] width 1398 height 582
